Goal: Transaction & Acquisition: Subscribe to service/newsletter

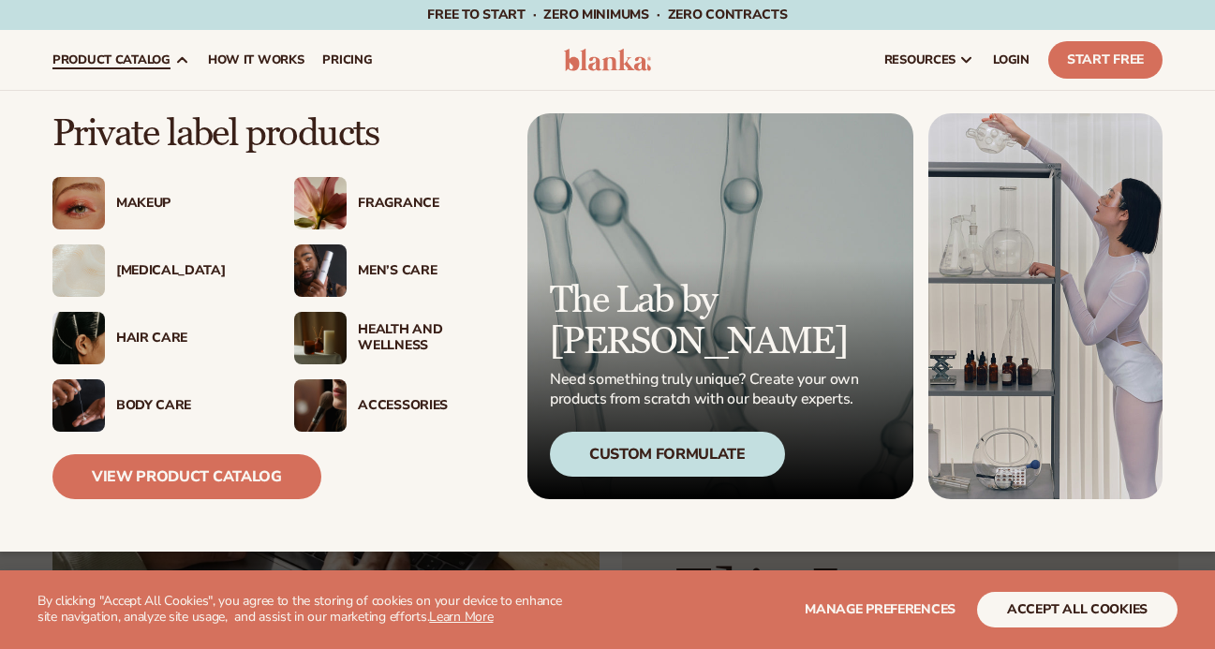
click at [123, 275] on div "[MEDICAL_DATA]" at bounding box center [186, 271] width 140 height 16
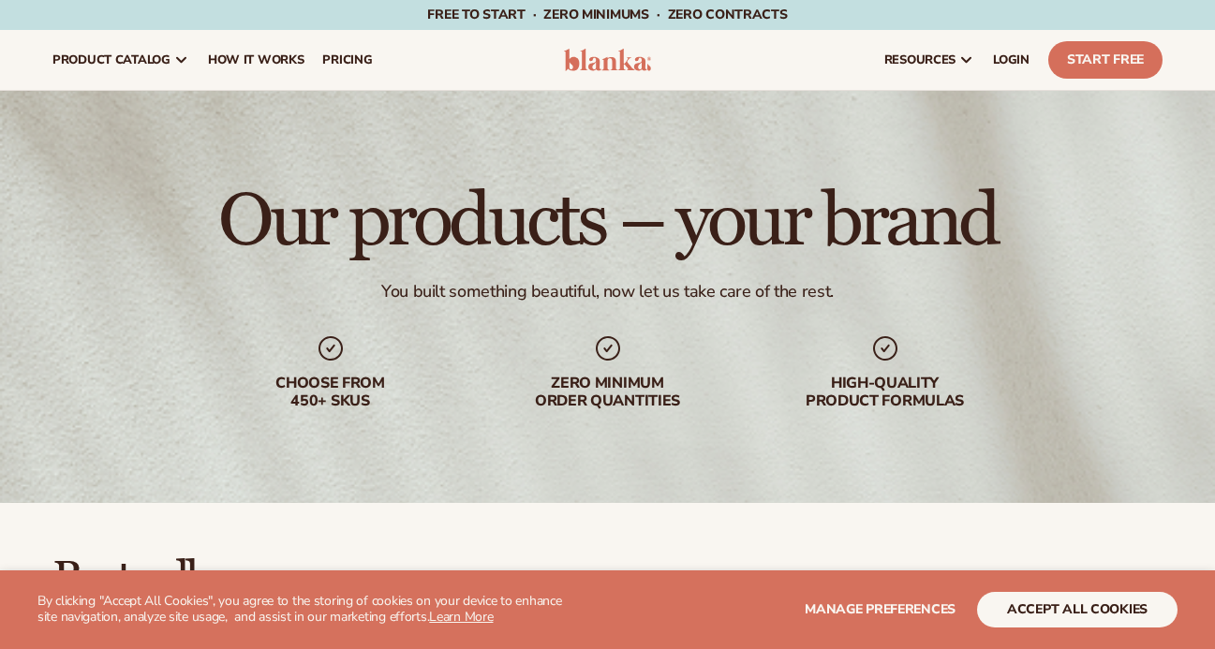
click at [1077, 607] on button "accept all cookies" at bounding box center [1077, 610] width 200 height 36
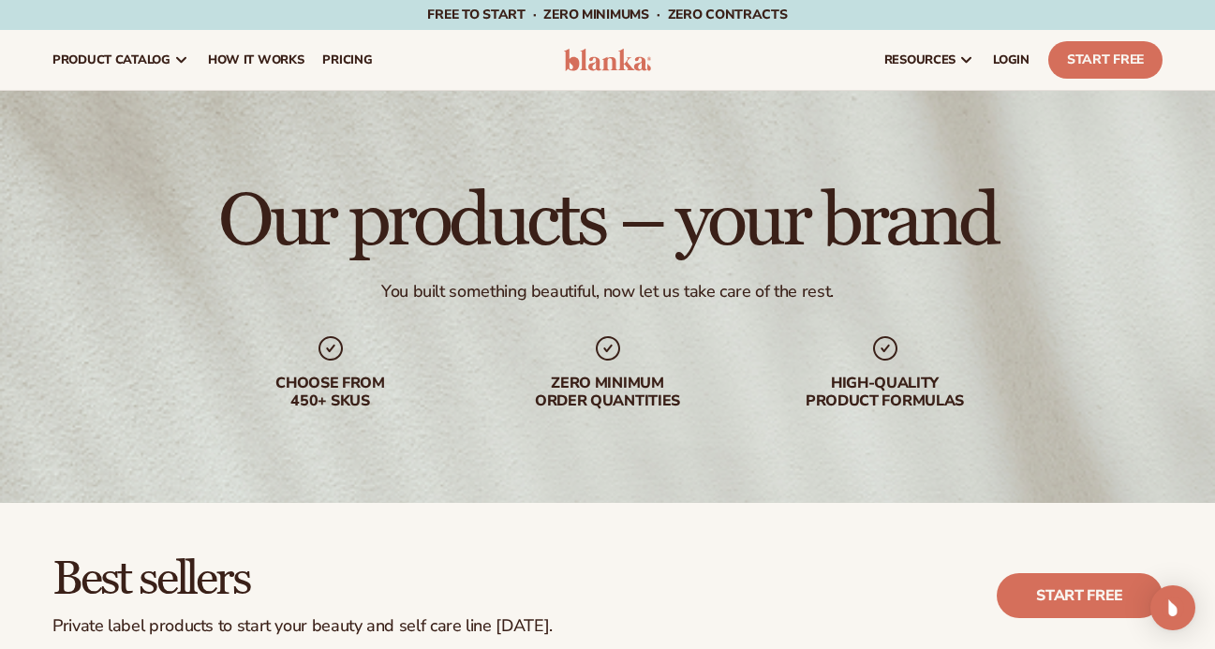
click at [793, 578] on div "Best sellers Private label products to start your beauty and self care line tod…" at bounding box center [607, 595] width 1110 height 81
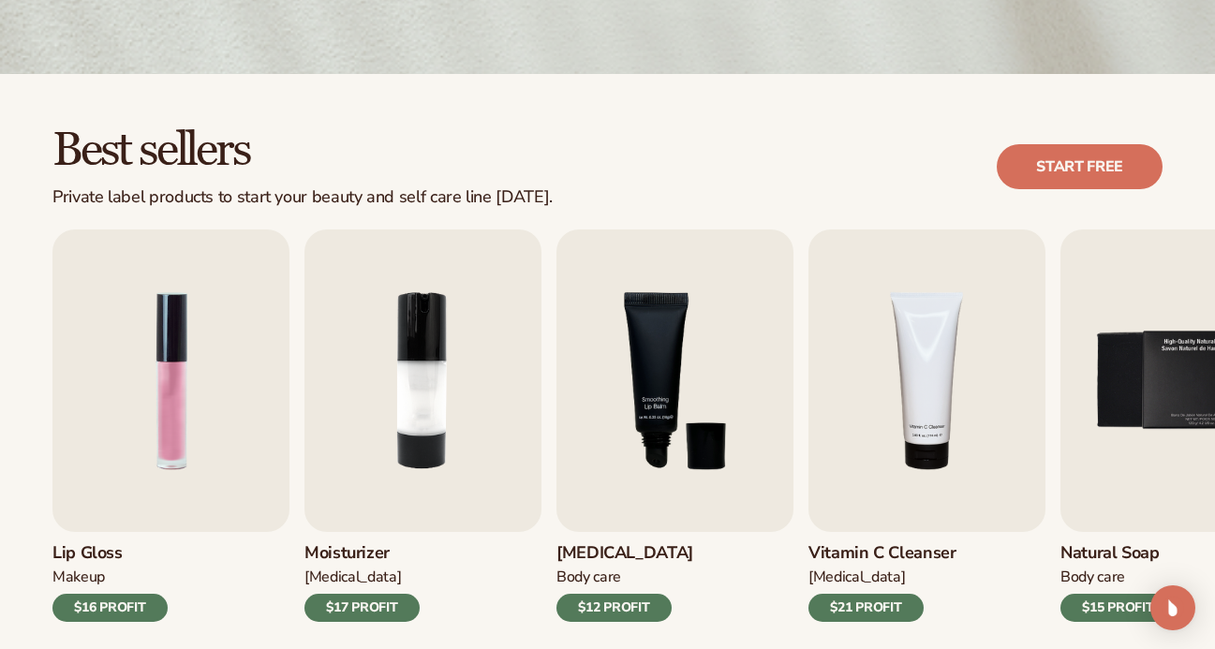
scroll to position [439, 0]
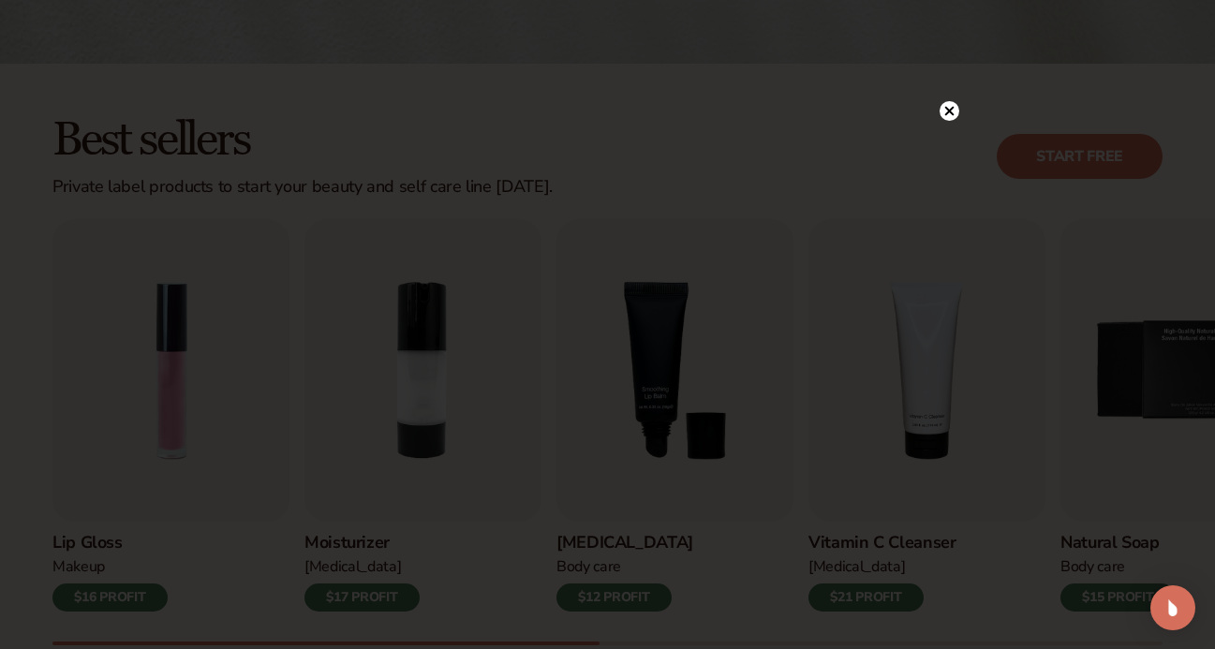
click at [952, 110] on circle at bounding box center [949, 111] width 20 height 20
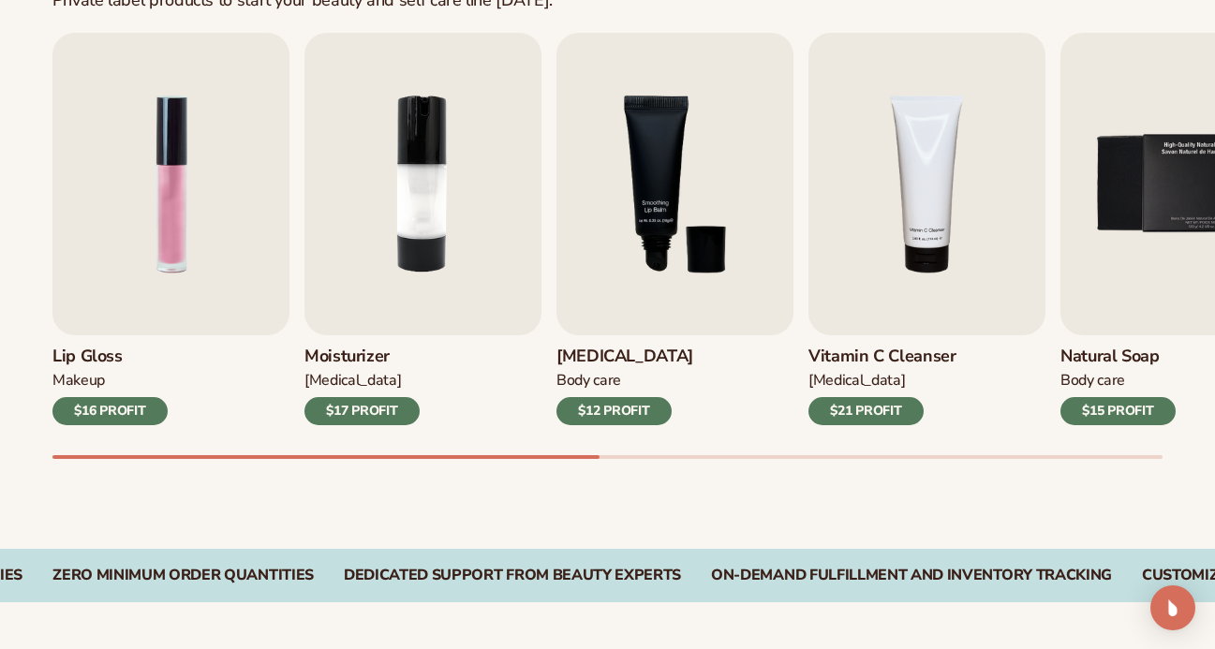
scroll to position [654, 0]
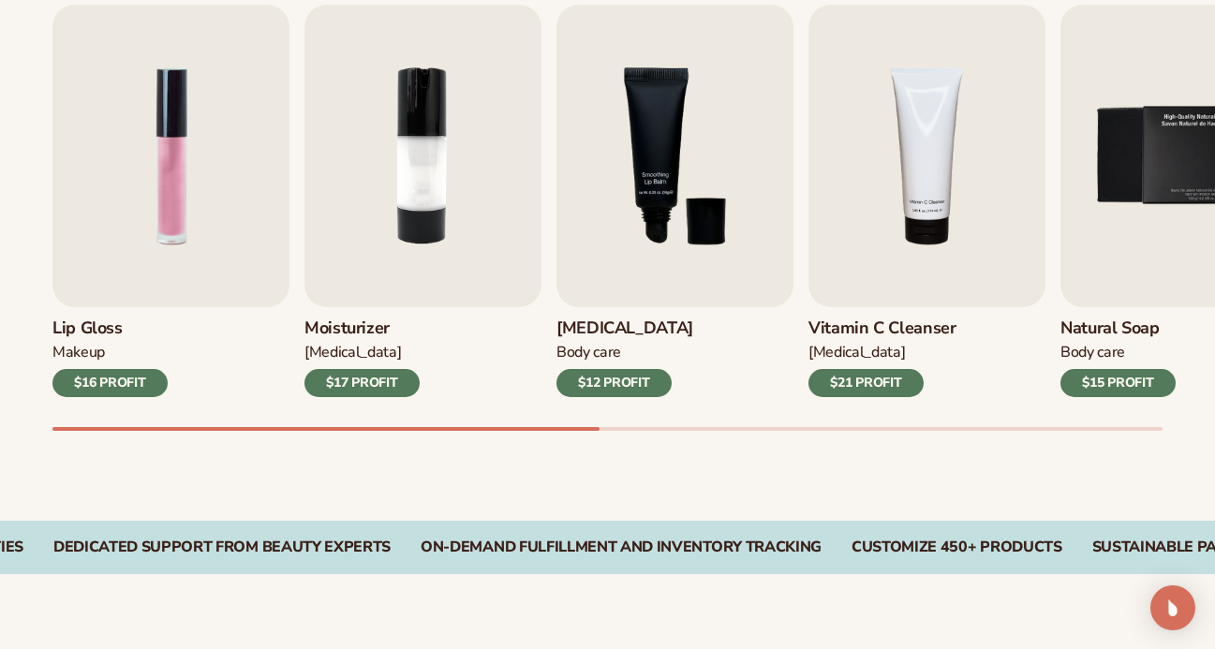
click at [850, 387] on div "$21 PROFIT" at bounding box center [865, 383] width 115 height 28
click at [872, 383] on div "$21 PROFIT" at bounding box center [865, 383] width 115 height 28
click at [863, 325] on h3 "Vitamin C Cleanser" at bounding box center [882, 328] width 148 height 21
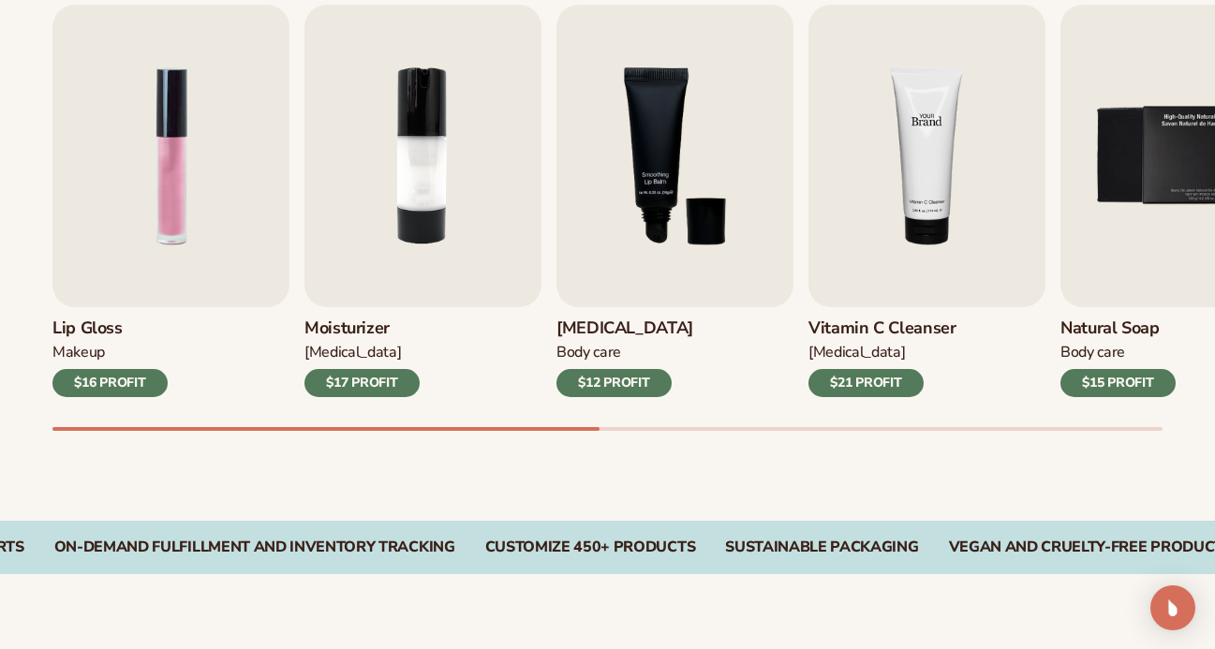
click at [873, 221] on img "4 / 9" at bounding box center [926, 156] width 237 height 303
click at [932, 200] on img "4 / 9" at bounding box center [926, 156] width 237 height 303
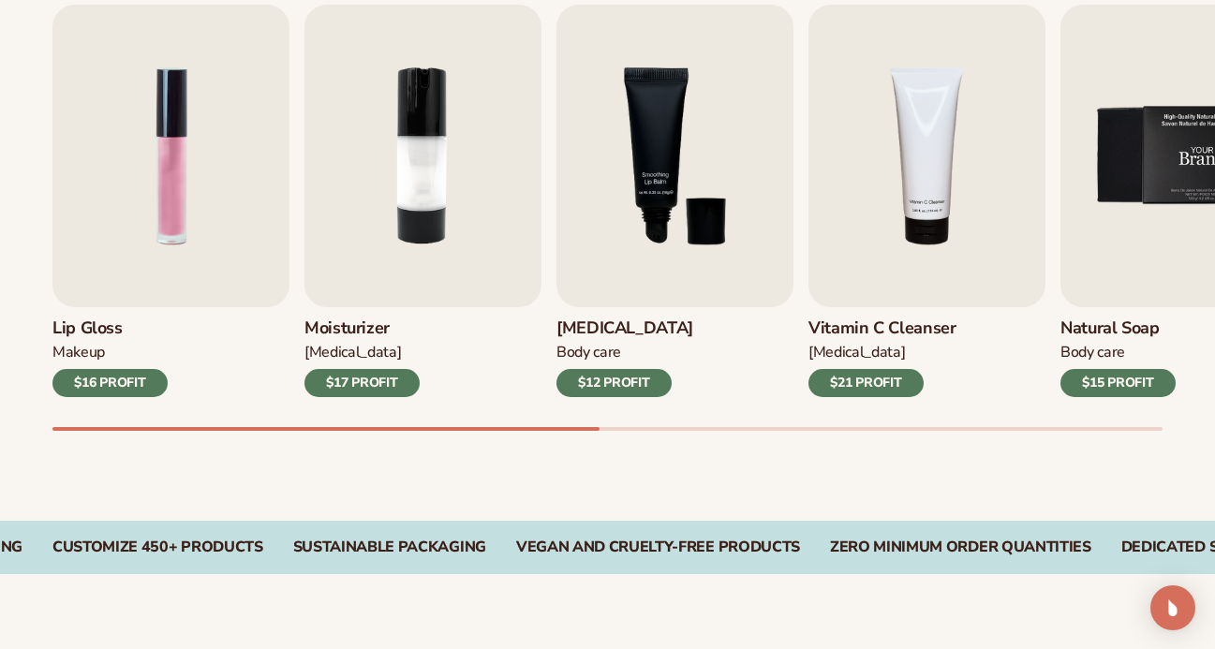
click at [1132, 196] on img "5 / 9" at bounding box center [1178, 156] width 237 height 303
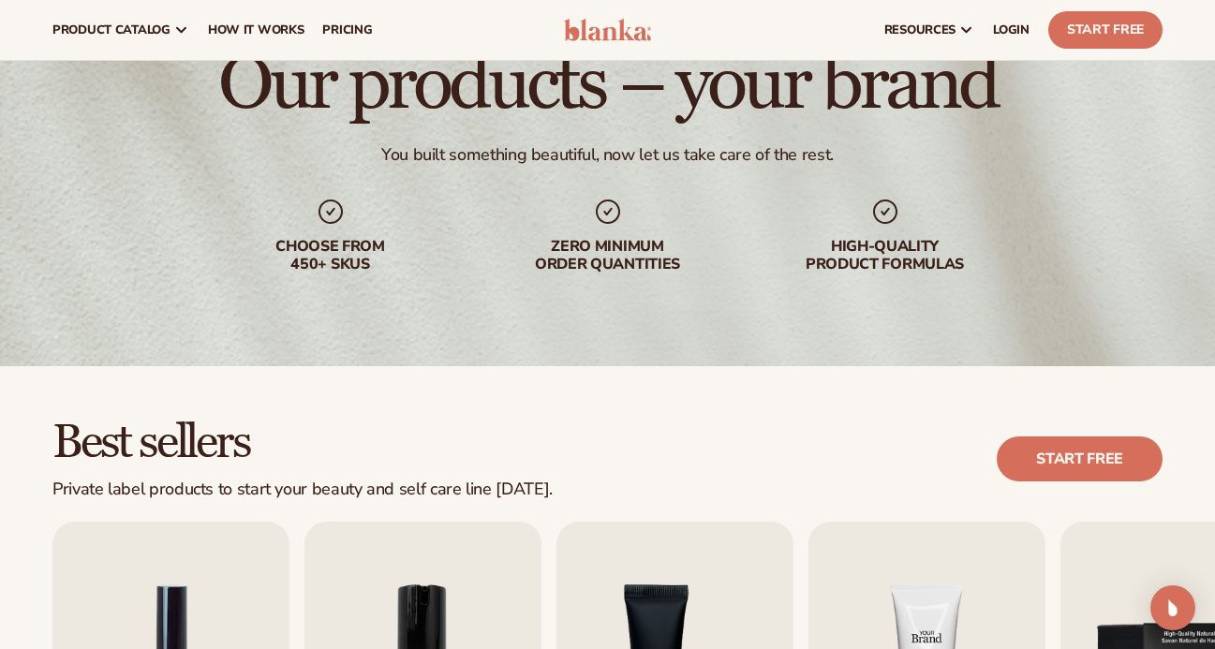
scroll to position [121, 0]
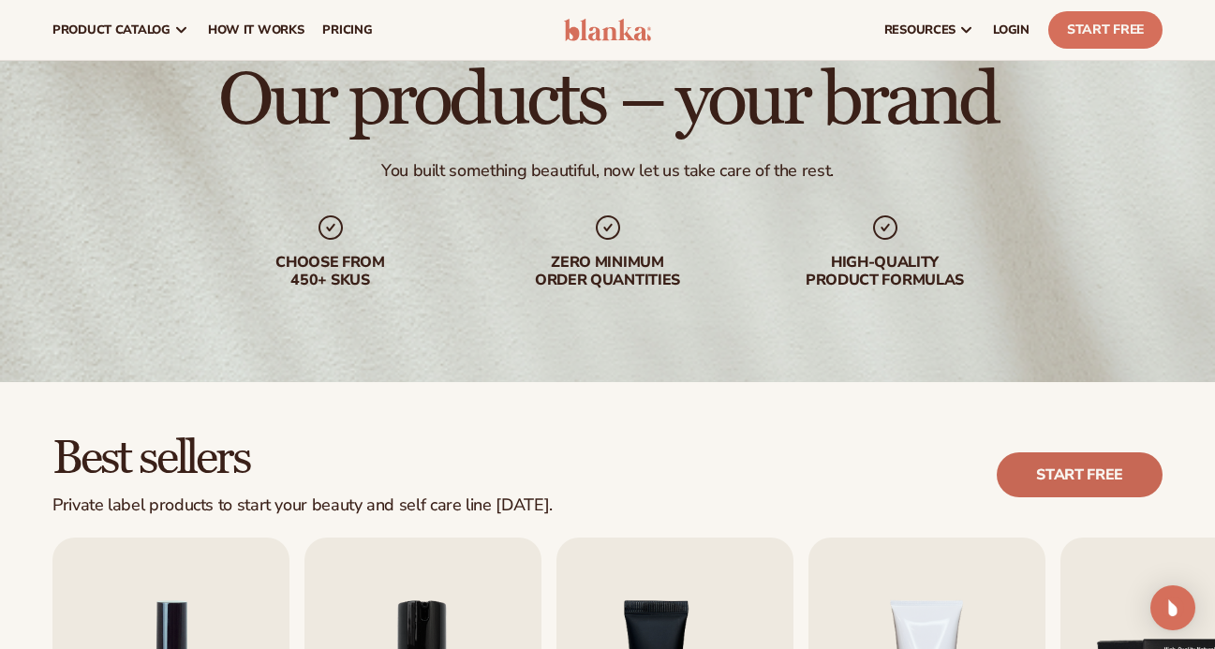
click at [1120, 479] on link "Start free" at bounding box center [1079, 474] width 166 height 45
